Goal: Information Seeking & Learning: Find contact information

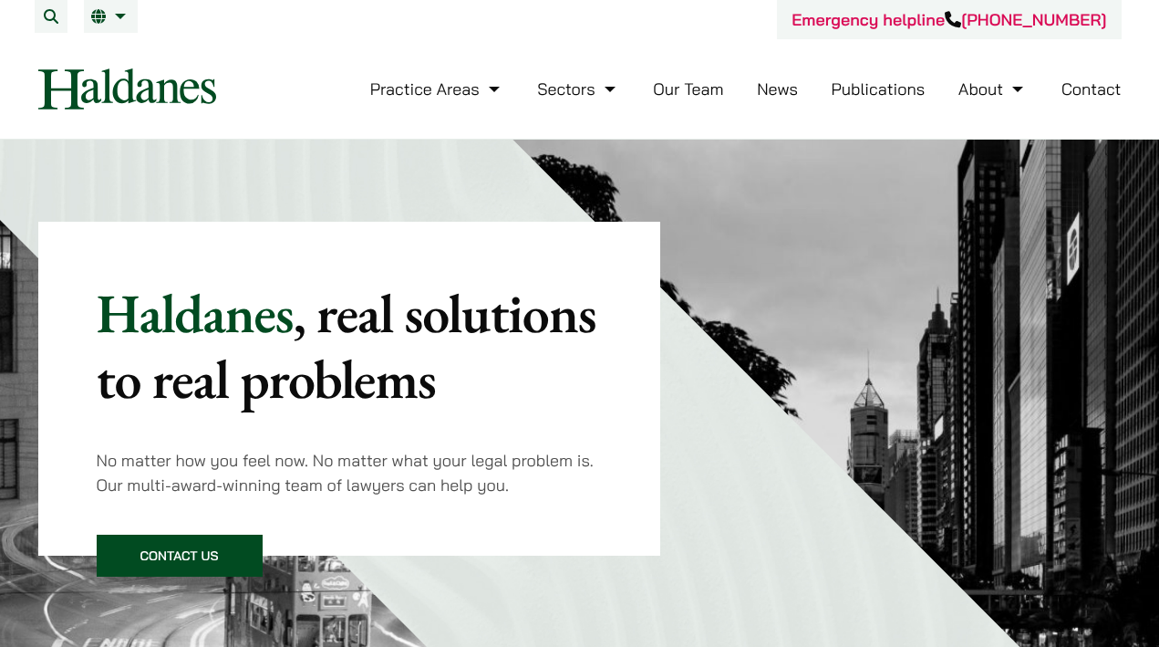
click at [1082, 81] on link "Contact" at bounding box center [1092, 88] width 60 height 21
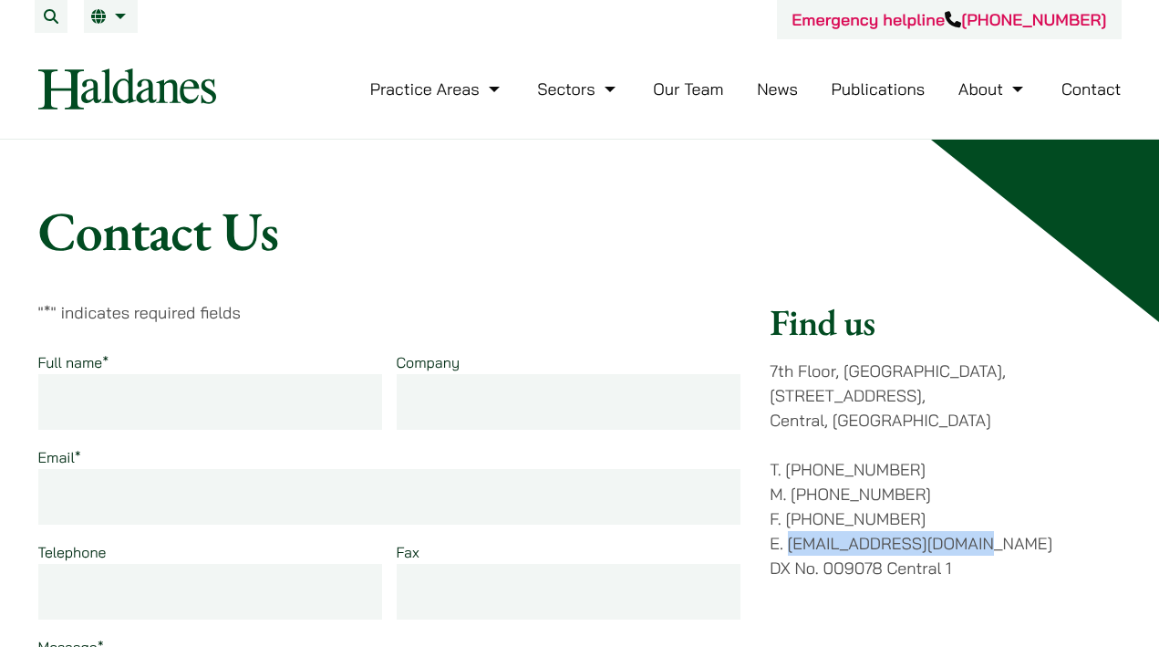
drag, startPoint x: 1016, startPoint y: 520, endPoint x: 792, endPoint y: 523, distance: 224.4
click at [792, 523] on p "T. (852) 2868 1234 M. (852) 9763 5524 F. (852) 2845 1637 E. enquiries@haldanes.…" at bounding box center [945, 518] width 351 height 123
copy p "[EMAIL_ADDRESS][DOMAIN_NAME]"
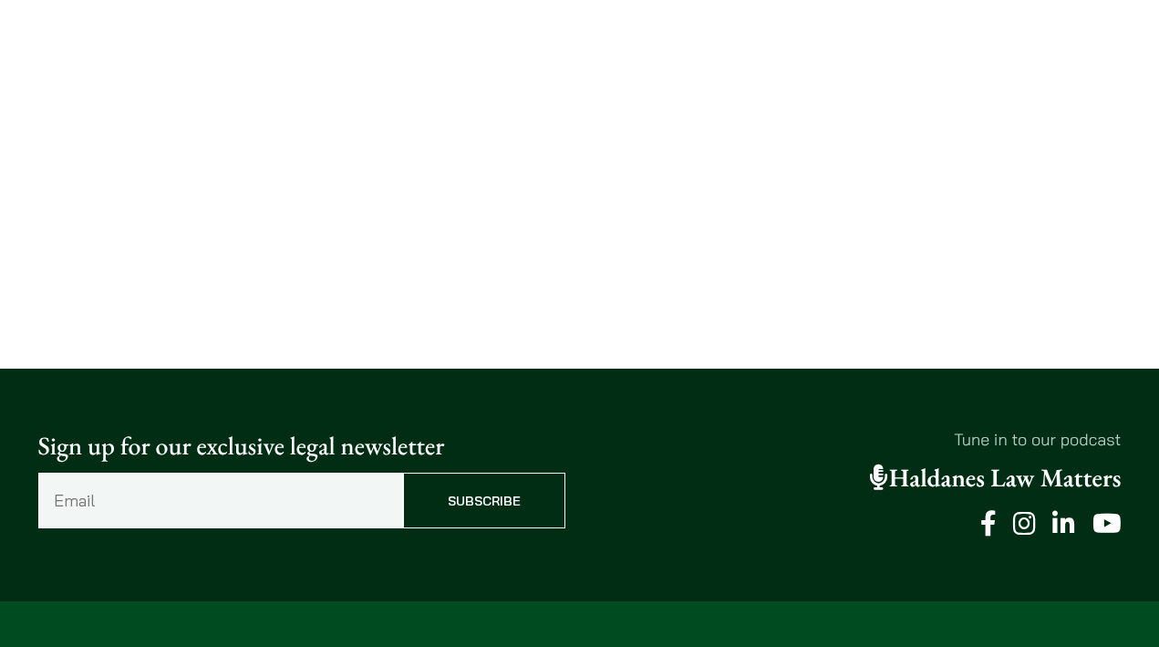
scroll to position [1151, 0]
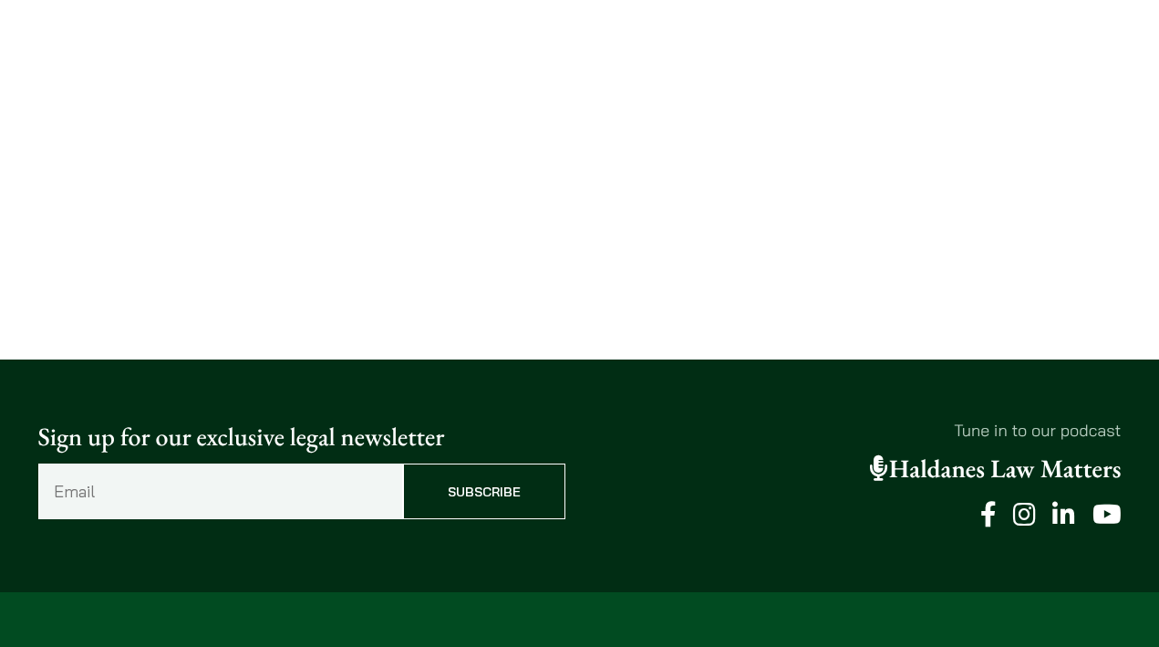
copy link "Haldanes Law Matters"
